Goal: Information Seeking & Learning: Learn about a topic

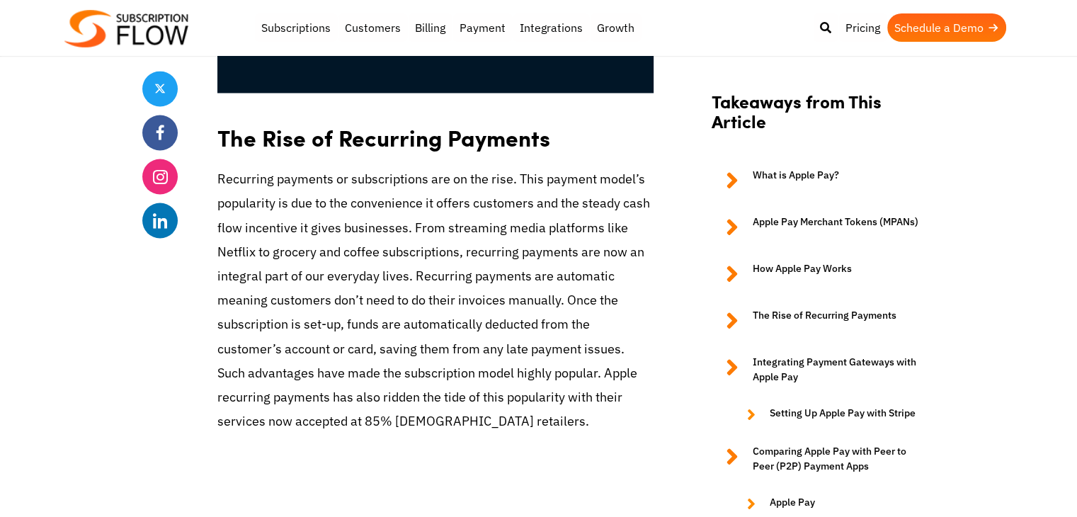
scroll to position [2549, 0]
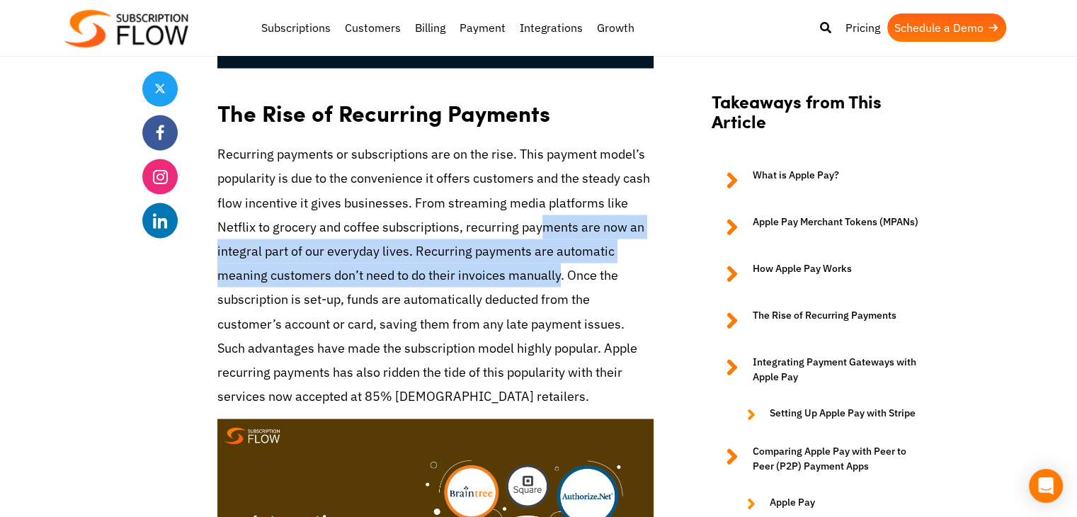
drag, startPoint x: 535, startPoint y: 240, endPoint x: 555, endPoint y: 277, distance: 41.8
click at [555, 277] on p "Recurring payments or subscriptions are on the rise. This payment model’s popul…" at bounding box center [435, 275] width 436 height 266
click at [541, 284] on p "Recurring payments or subscriptions are on the rise. This payment model’s popul…" at bounding box center [435, 275] width 436 height 266
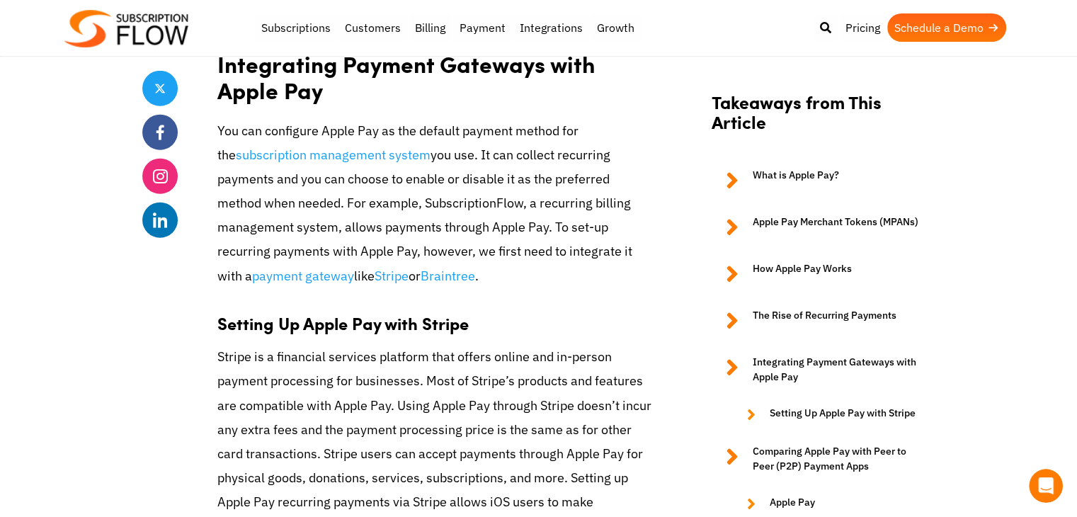
scroll to position [0, 0]
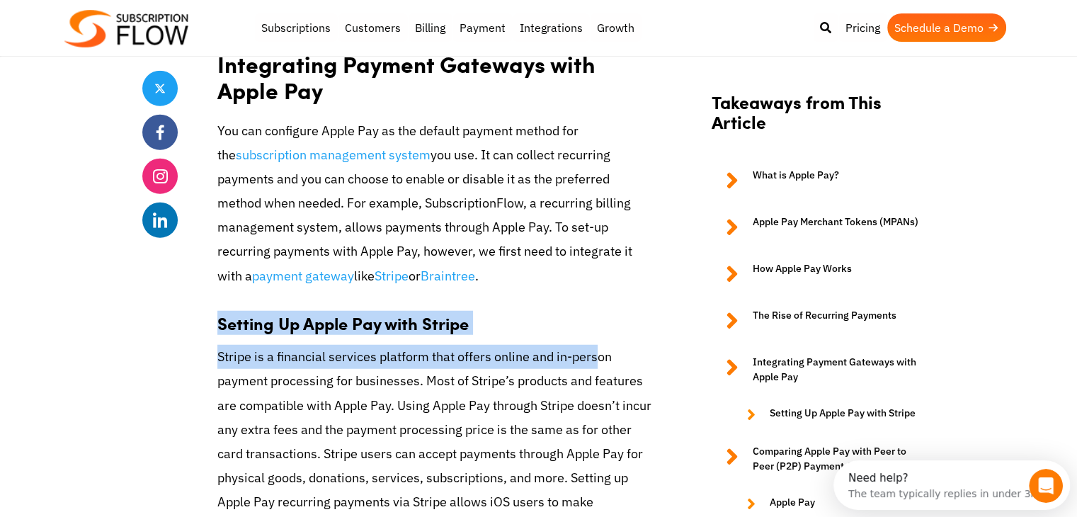
drag, startPoint x: 538, startPoint y: 281, endPoint x: 591, endPoint y: 358, distance: 93.7
click at [591, 358] on p "Stripe is a financial services platform that offers online and in-person paymen…" at bounding box center [435, 454] width 436 height 218
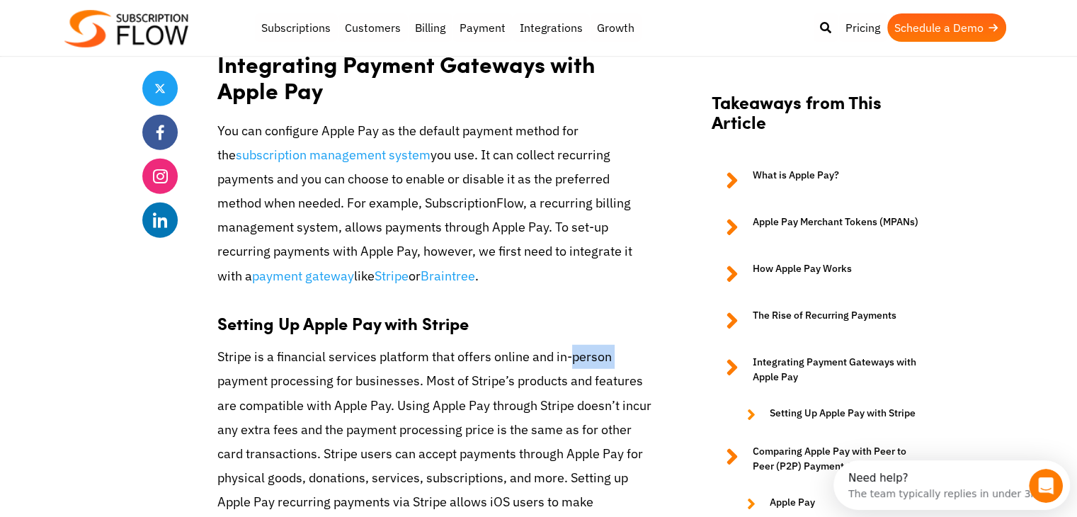
click at [591, 358] on p "Stripe is a financial services platform that offers online and in-person paymen…" at bounding box center [435, 454] width 436 height 218
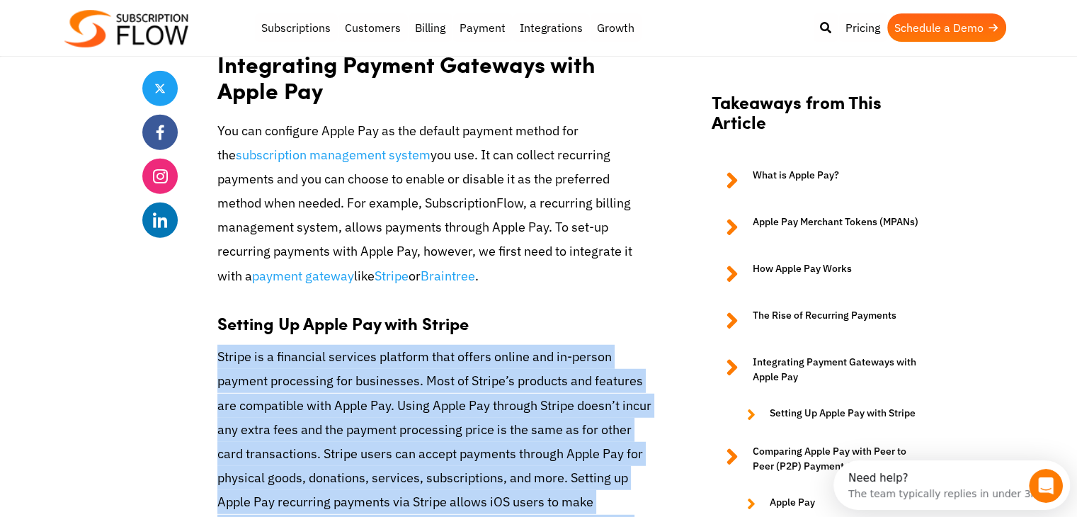
click at [591, 358] on p "Stripe is a financial services platform that offers online and in-person paymen…" at bounding box center [435, 454] width 436 height 218
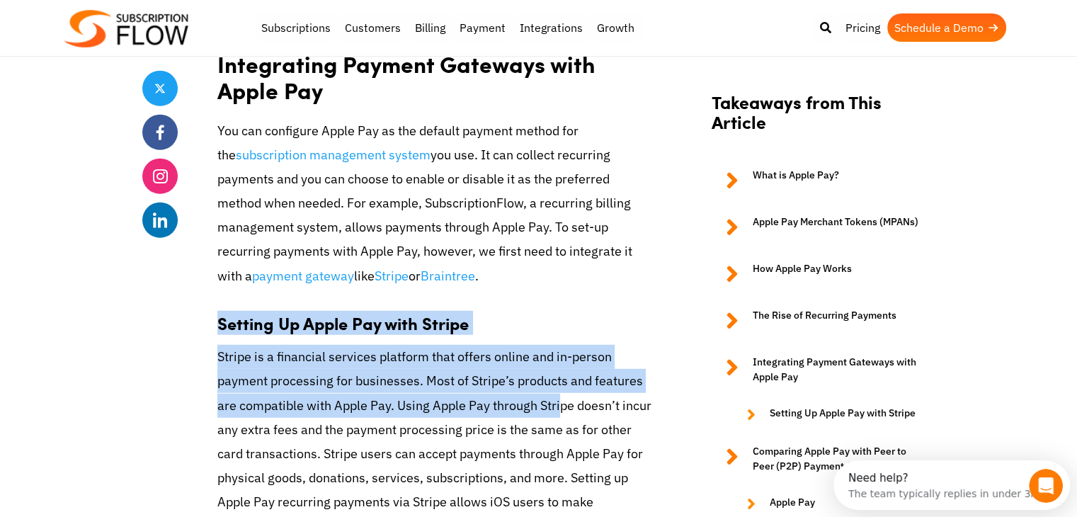
drag, startPoint x: 219, startPoint y: 326, endPoint x: 558, endPoint y: 411, distance: 349.1
click at [558, 411] on p "Stripe is a financial services platform that offers online and in-person paymen…" at bounding box center [435, 454] width 436 height 218
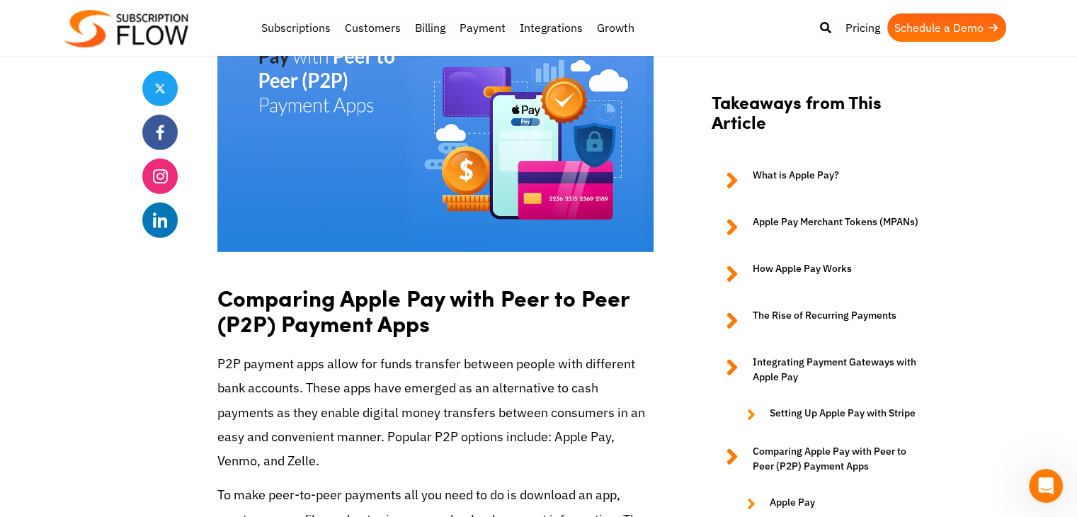
scroll to position [4319, 0]
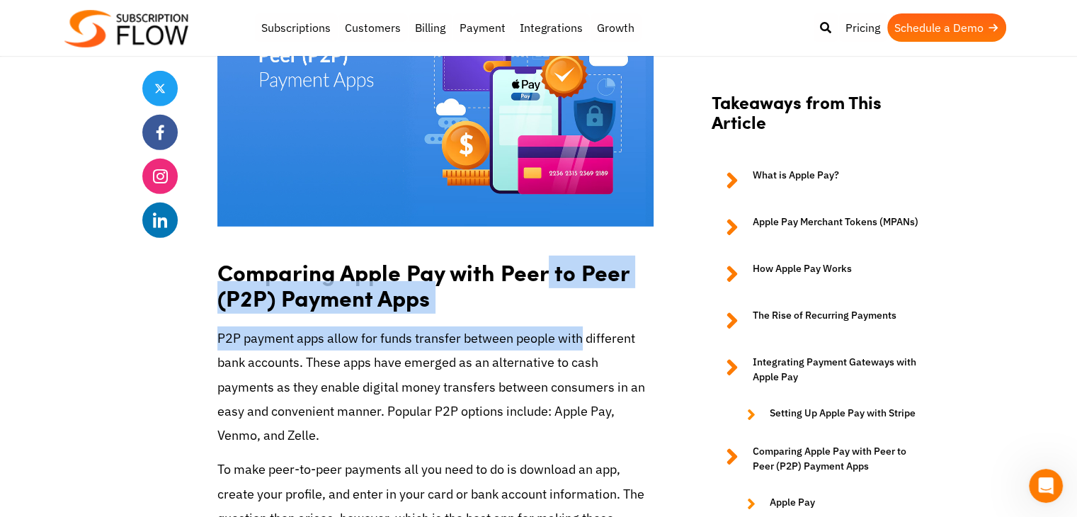
drag, startPoint x: 543, startPoint y: 286, endPoint x: 576, endPoint y: 352, distance: 73.5
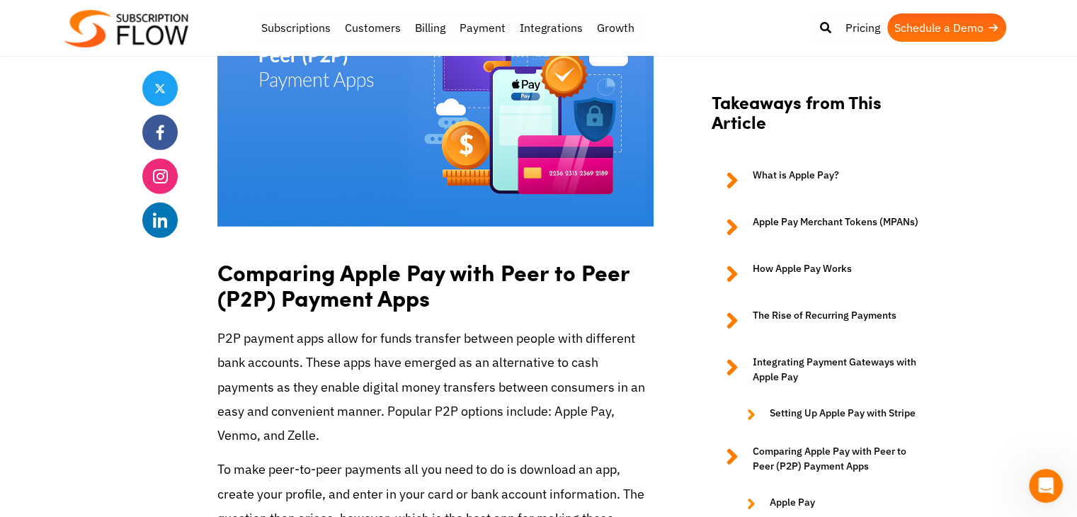
click at [571, 354] on p "P2P payment apps allow for funds transfer between people with different bank ac…" at bounding box center [435, 386] width 436 height 121
